Goal: Information Seeking & Learning: Learn about a topic

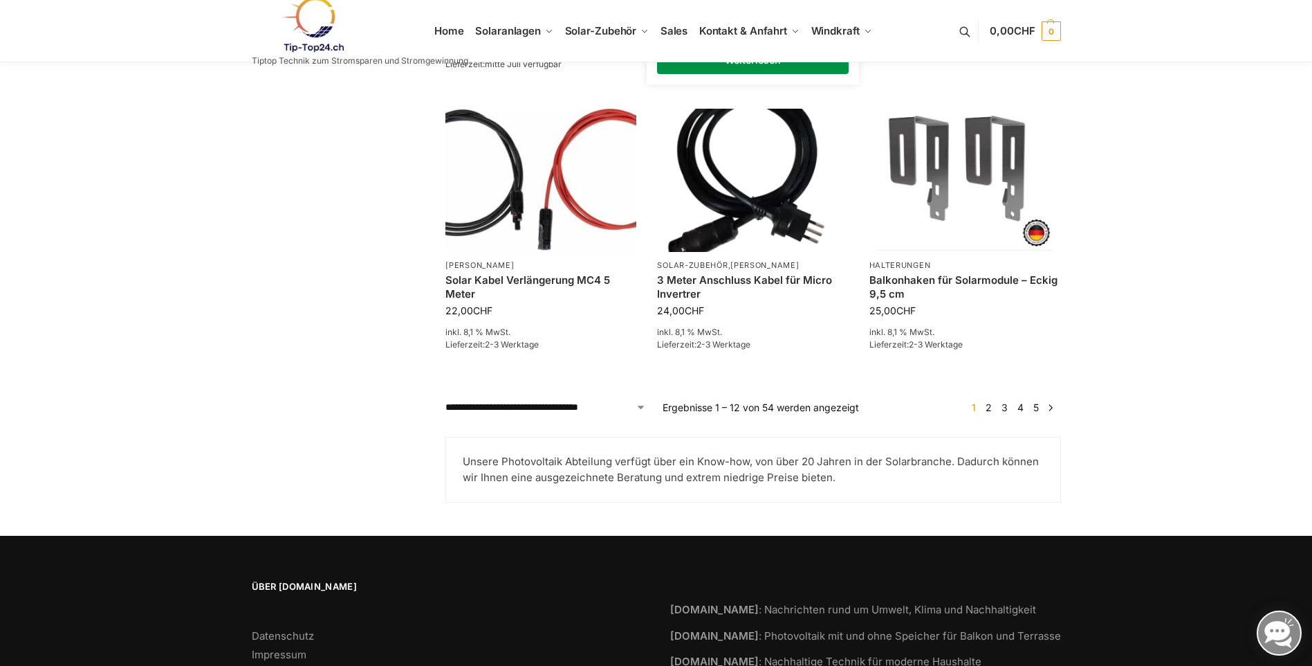
scroll to position [1176, 0]
click at [690, 406] on link "2" at bounding box center [988, 407] width 13 height 12
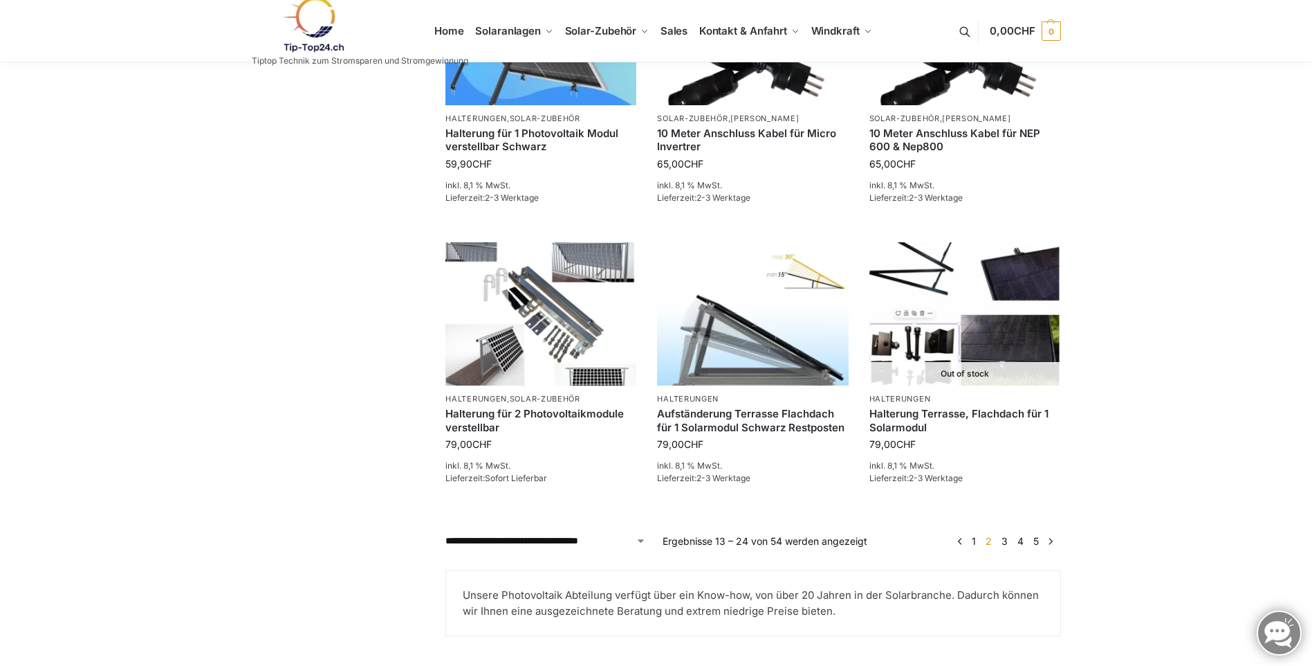
scroll to position [1176, 0]
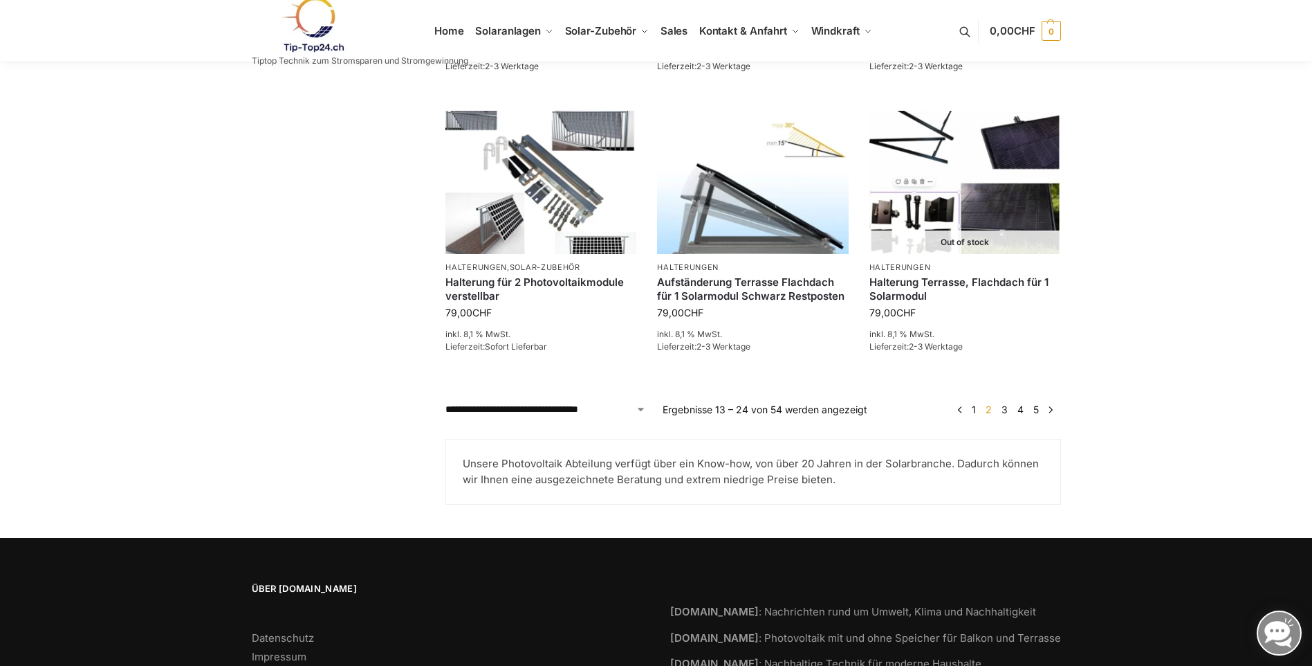
click at [1006, 408] on link "3" at bounding box center [1004, 409] width 13 height 12
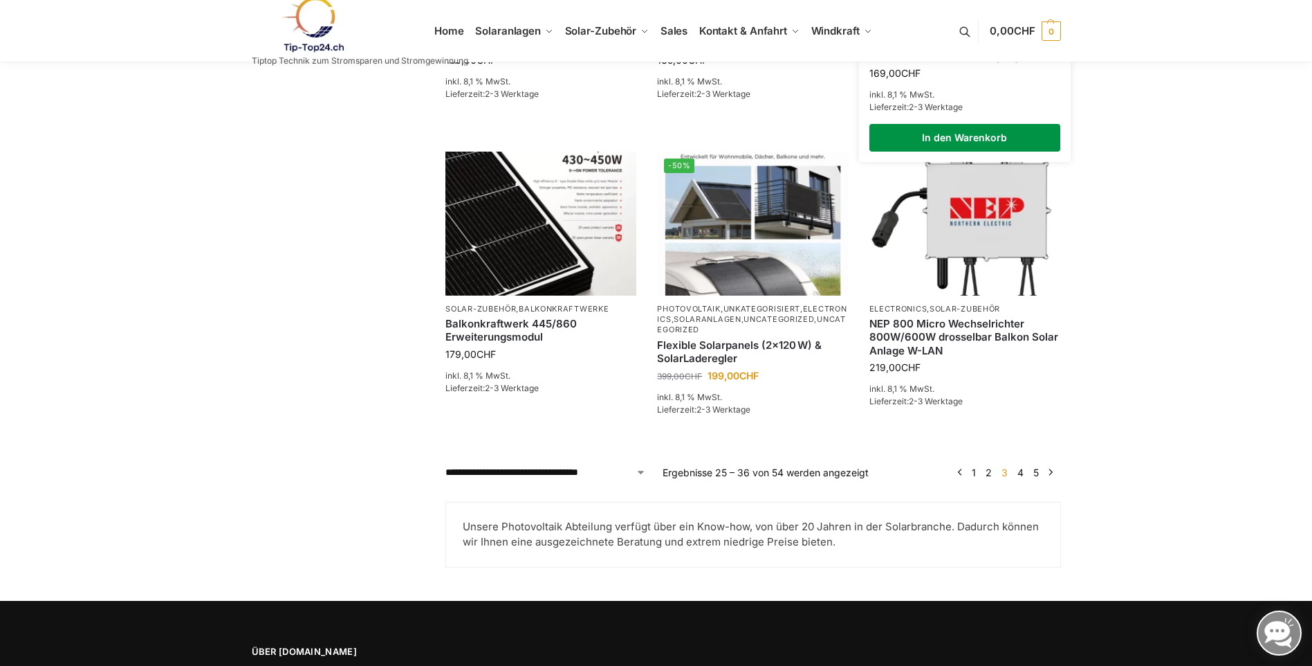
scroll to position [1176, 0]
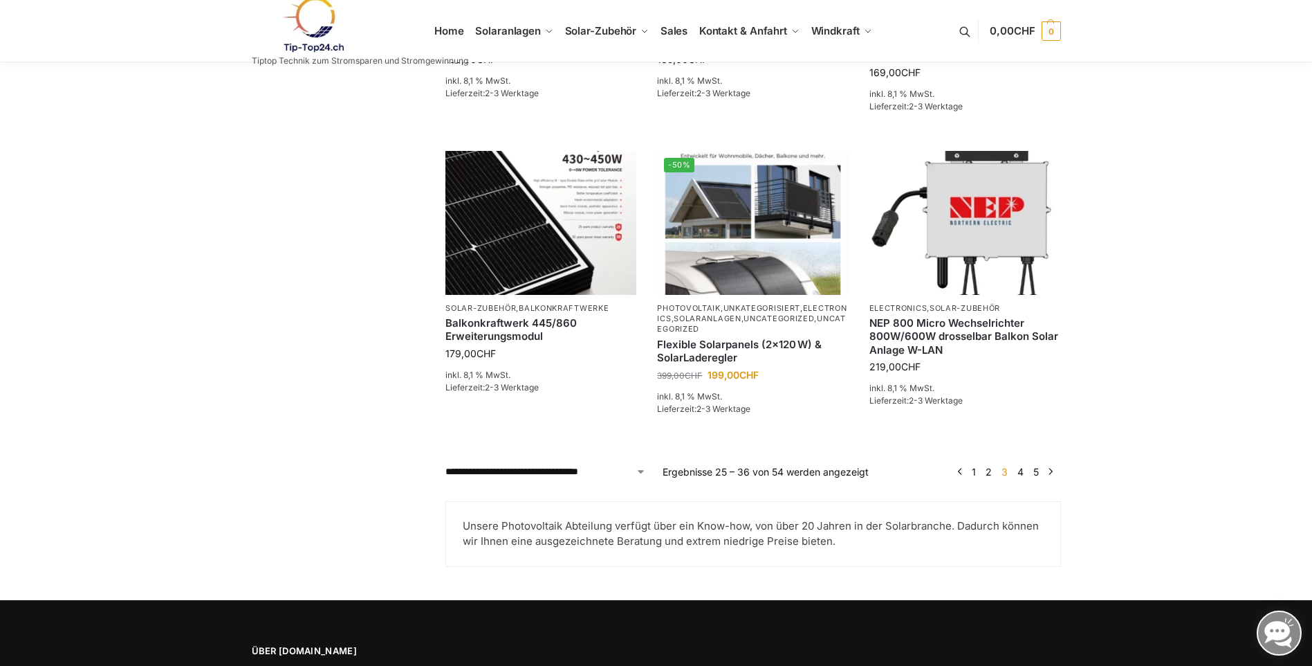
click at [1021, 470] on link "4" at bounding box center [1020, 472] width 13 height 12
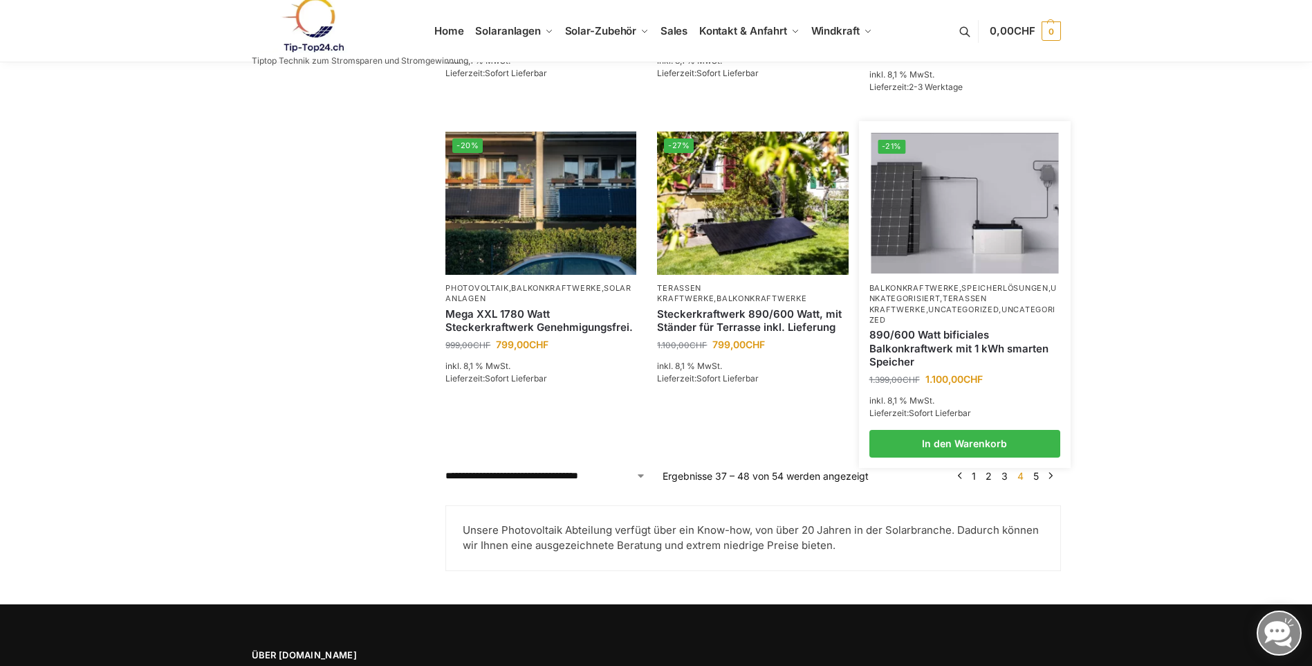
scroll to position [1107, 0]
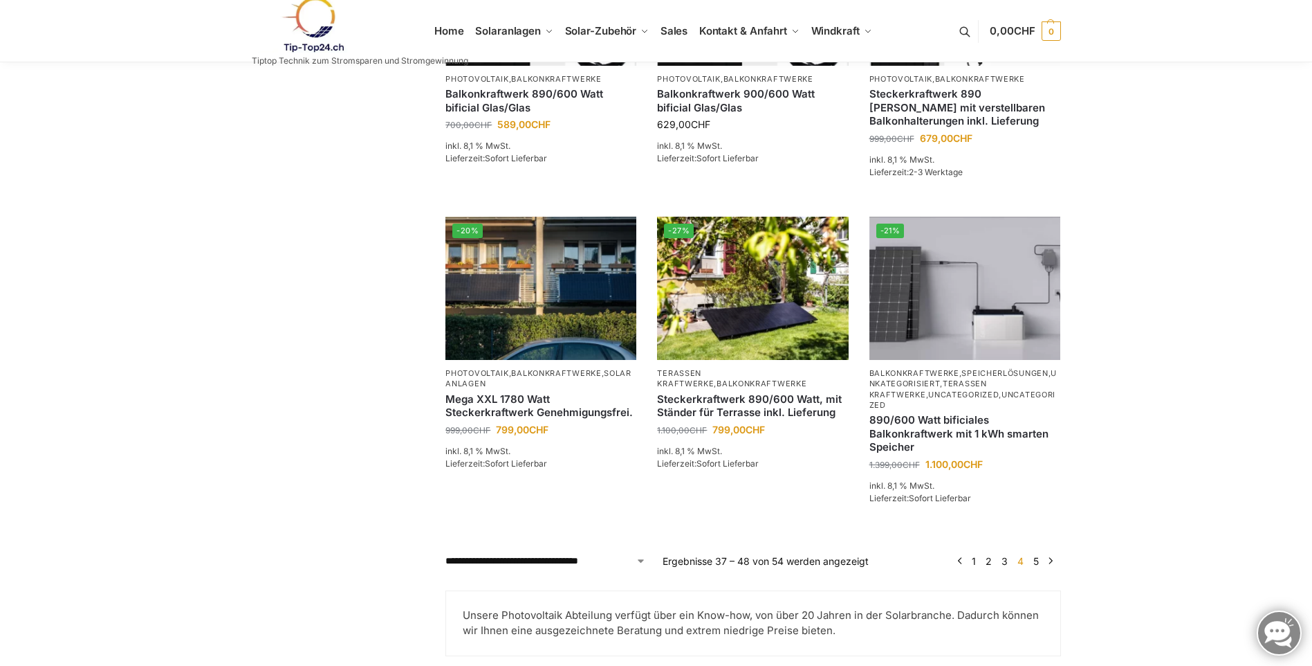
click at [1036, 555] on link "5" at bounding box center [1036, 561] width 12 height 12
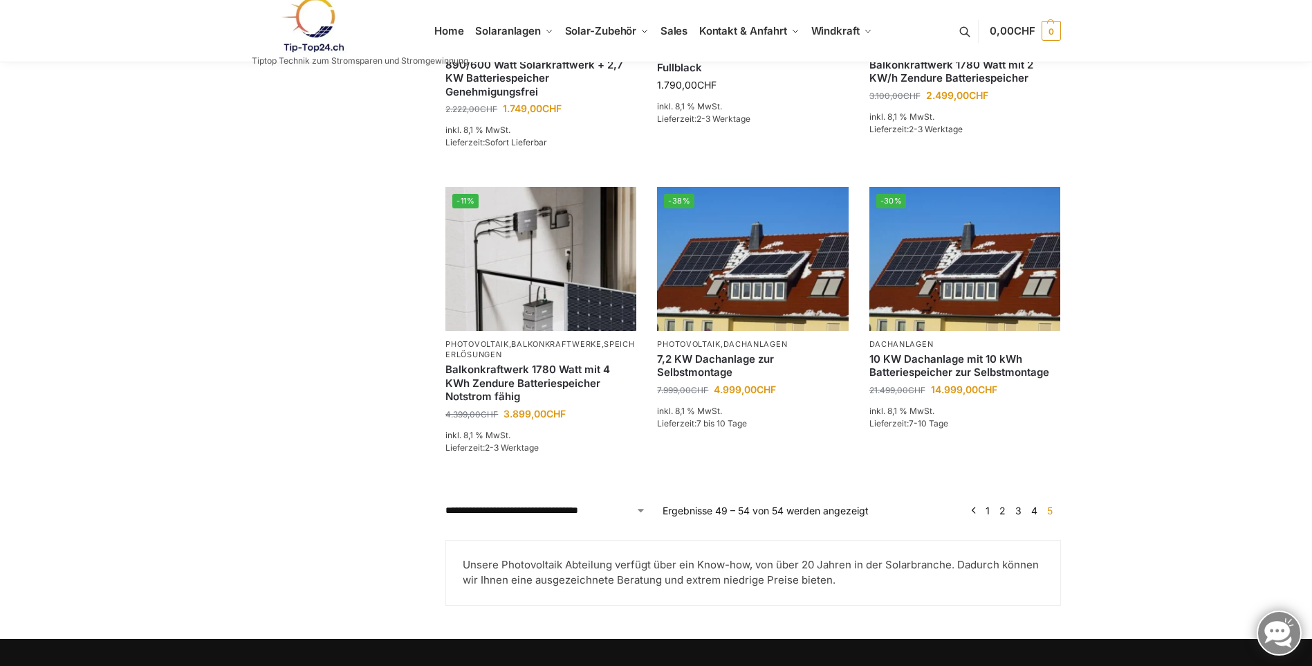
scroll to position [553, 0]
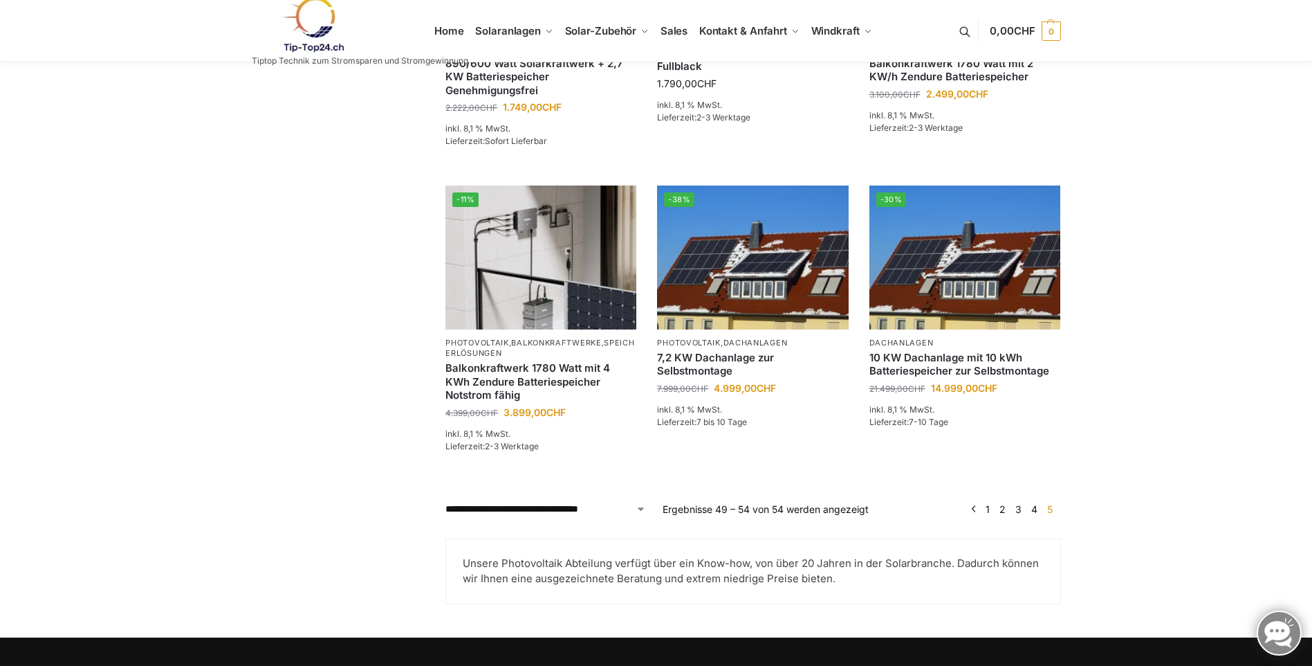
click at [1032, 511] on link "4" at bounding box center [1034, 509] width 13 height 12
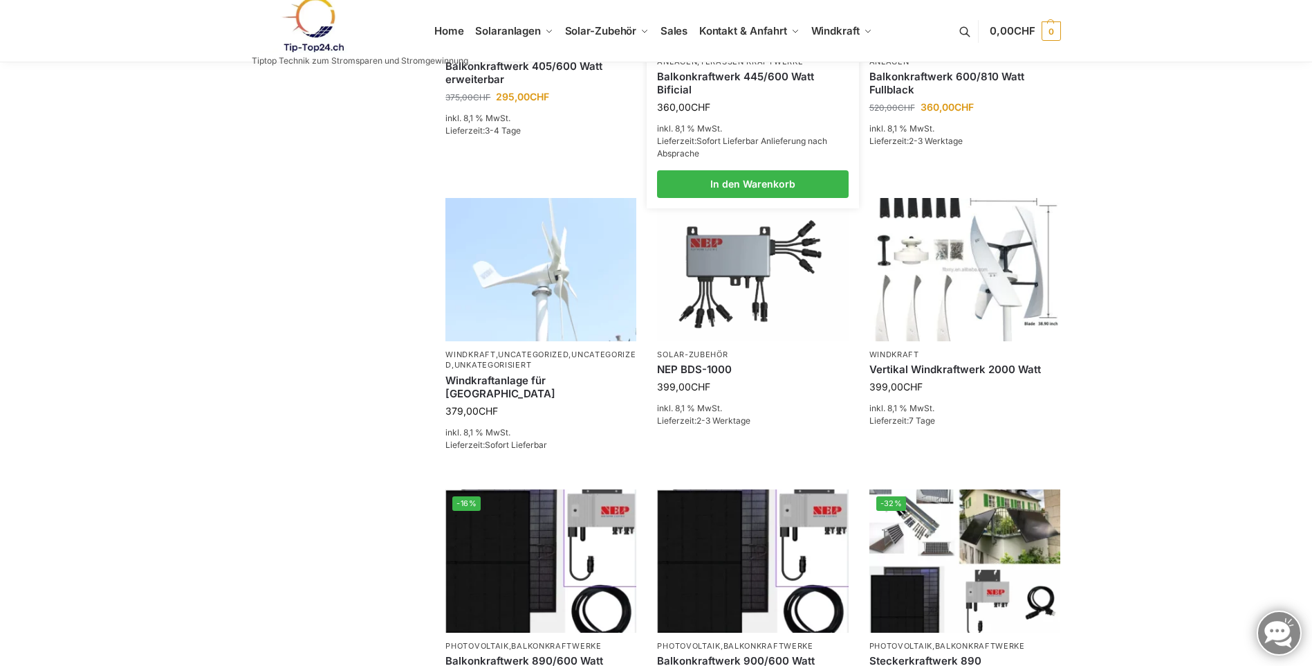
scroll to position [553, 0]
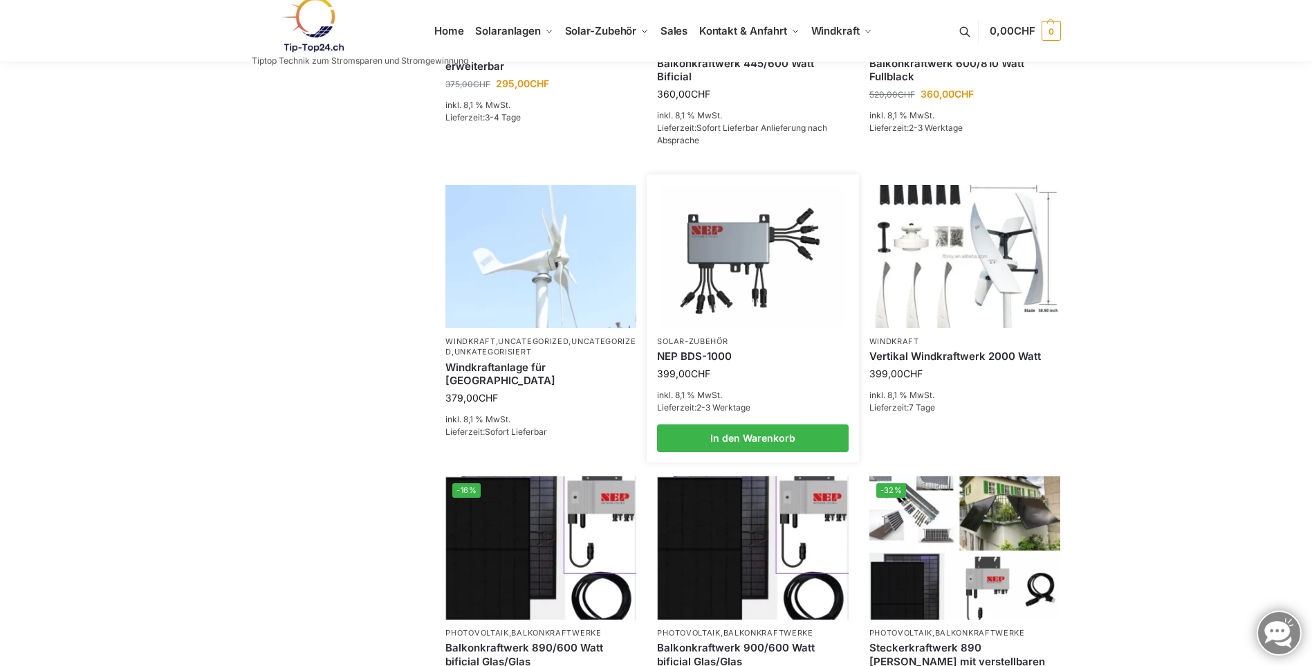
click at [735, 242] on img at bounding box center [752, 256] width 187 height 140
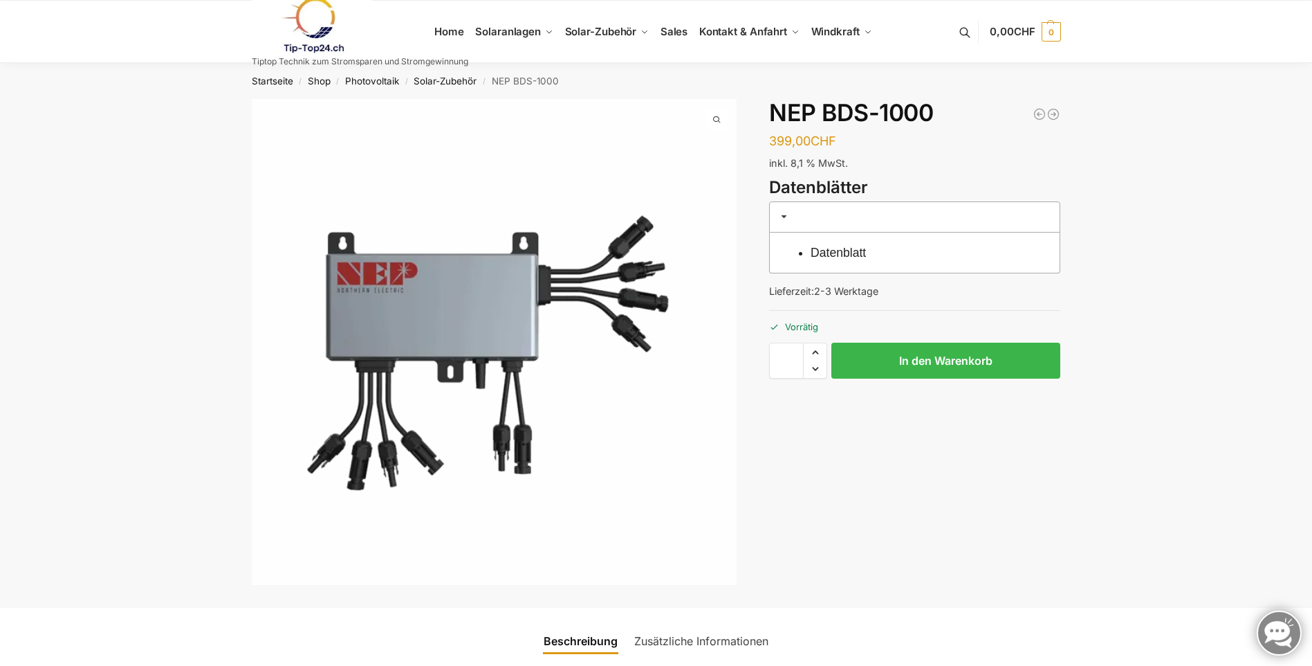
click at [825, 253] on link "Datenblatt" at bounding box center [838, 253] width 55 height 14
